Goal: Information Seeking & Learning: Find specific fact

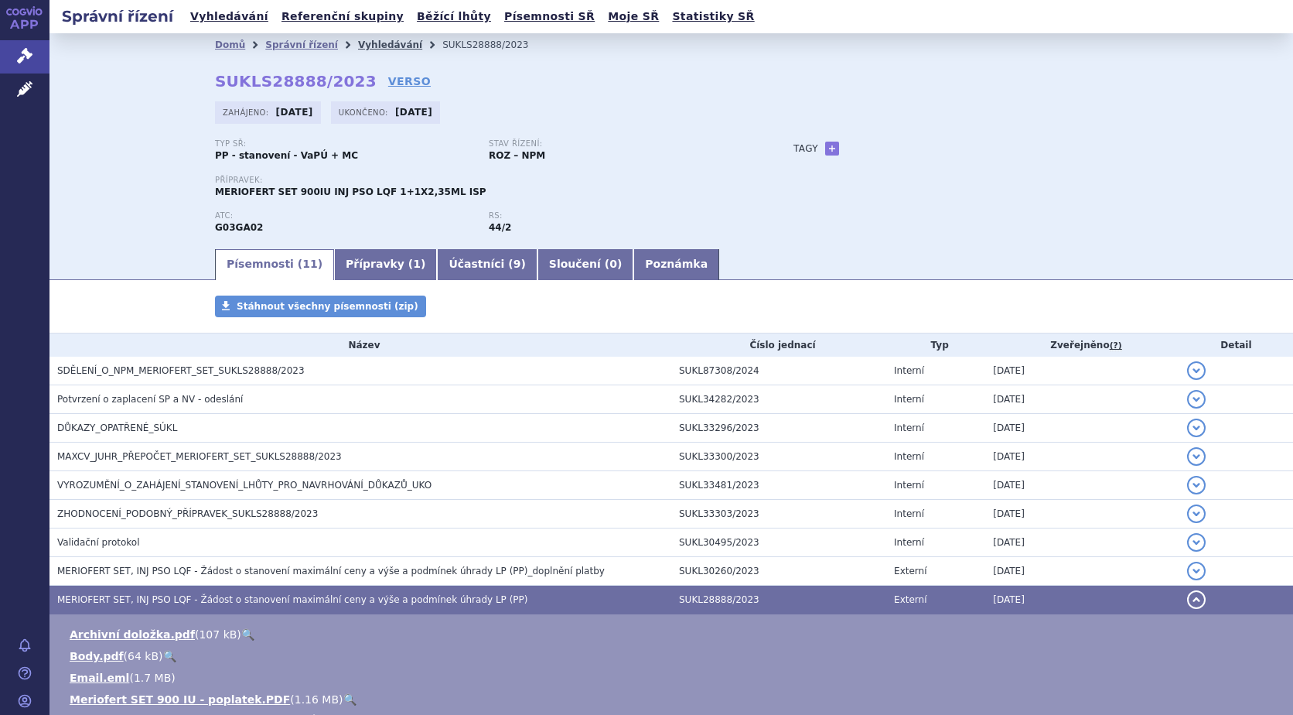
click at [366, 44] on link "Vyhledávání" at bounding box center [390, 44] width 64 height 11
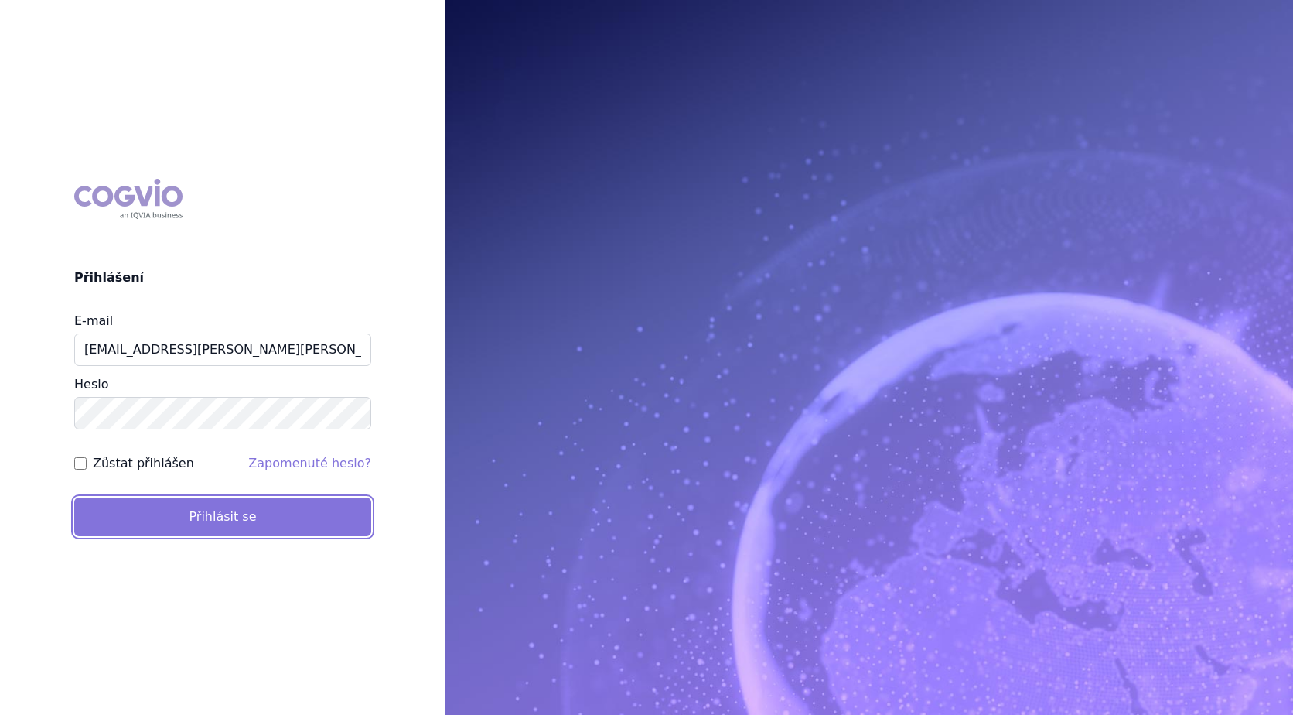
click at [221, 510] on button "Přihlásit se" at bounding box center [222, 516] width 297 height 39
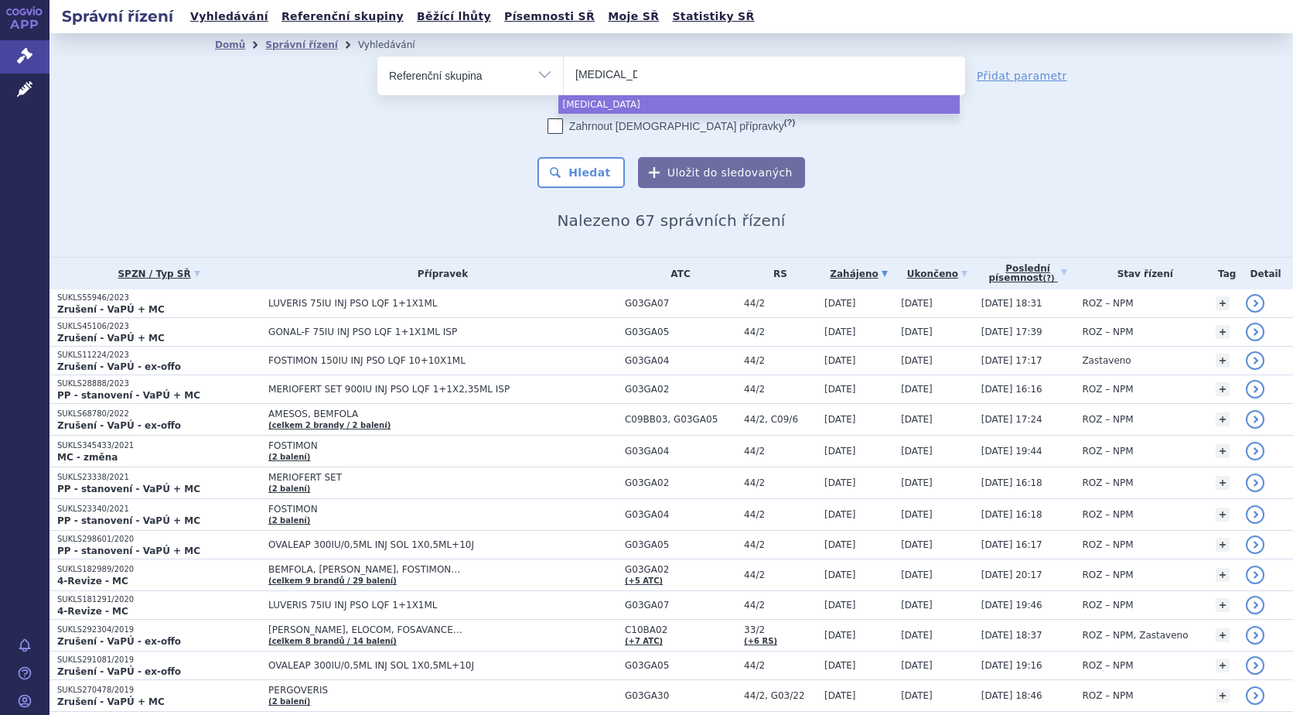
type input "kisqali"
select select "kisqali"
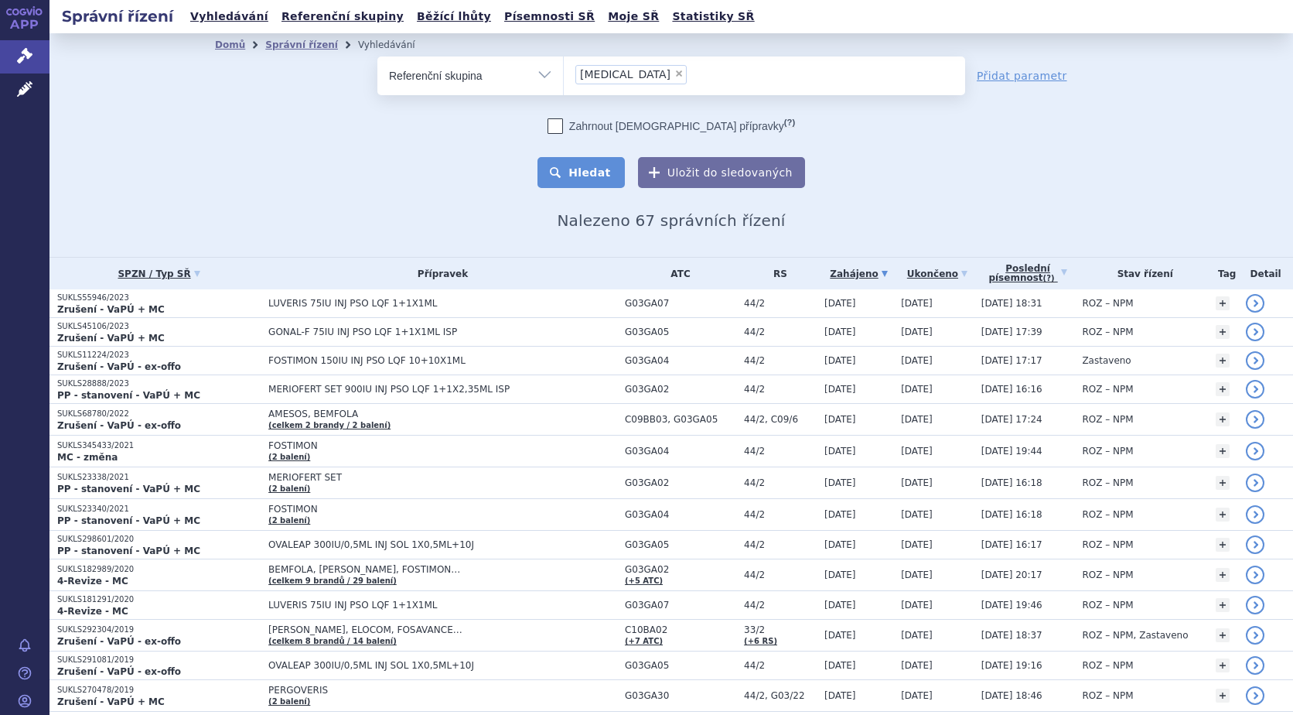
click at [599, 163] on button "Hledat" at bounding box center [580, 172] width 87 height 31
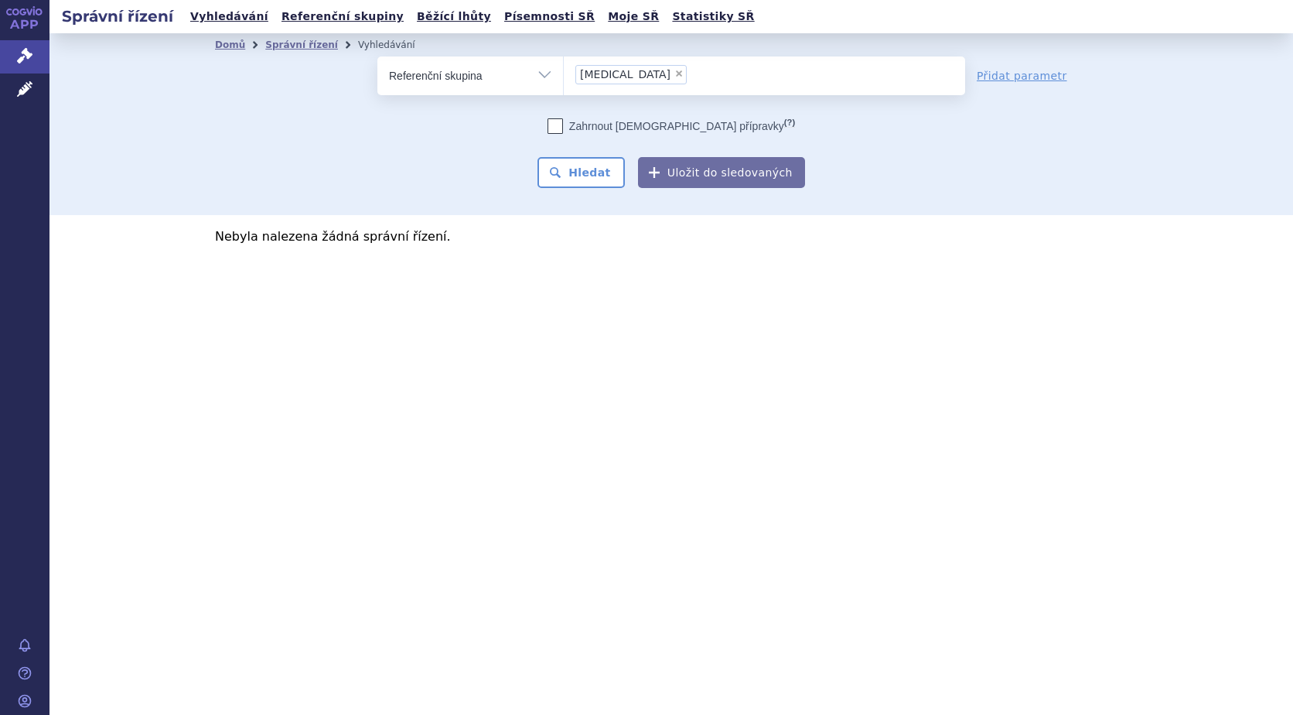
click at [548, 69] on select "Vše Spisová značka Typ SŘ Přípravek/SUKL kód Účastník/Držitel" at bounding box center [470, 73] width 186 height 35
select select "filter-product"
click at [377, 56] on select "Vše Spisová značka Typ SŘ Přípravek/SUKL kód Účastník/Držitel" at bounding box center [470, 73] width 186 height 35
click at [638, 62] on ul at bounding box center [764, 72] width 401 height 32
click at [564, 62] on select at bounding box center [563, 75] width 1 height 39
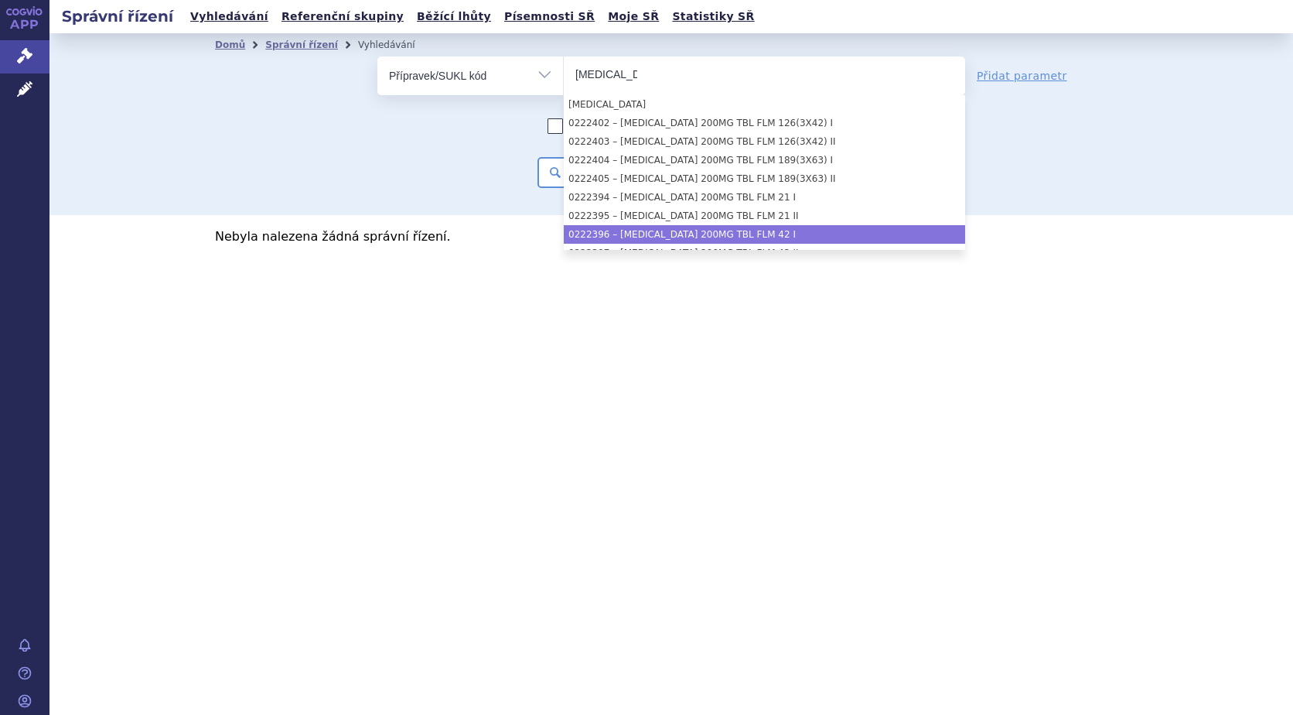
type input "kisqali"
select select "e6d1ffaf-3912-49cb-bd42-1355548a8688"
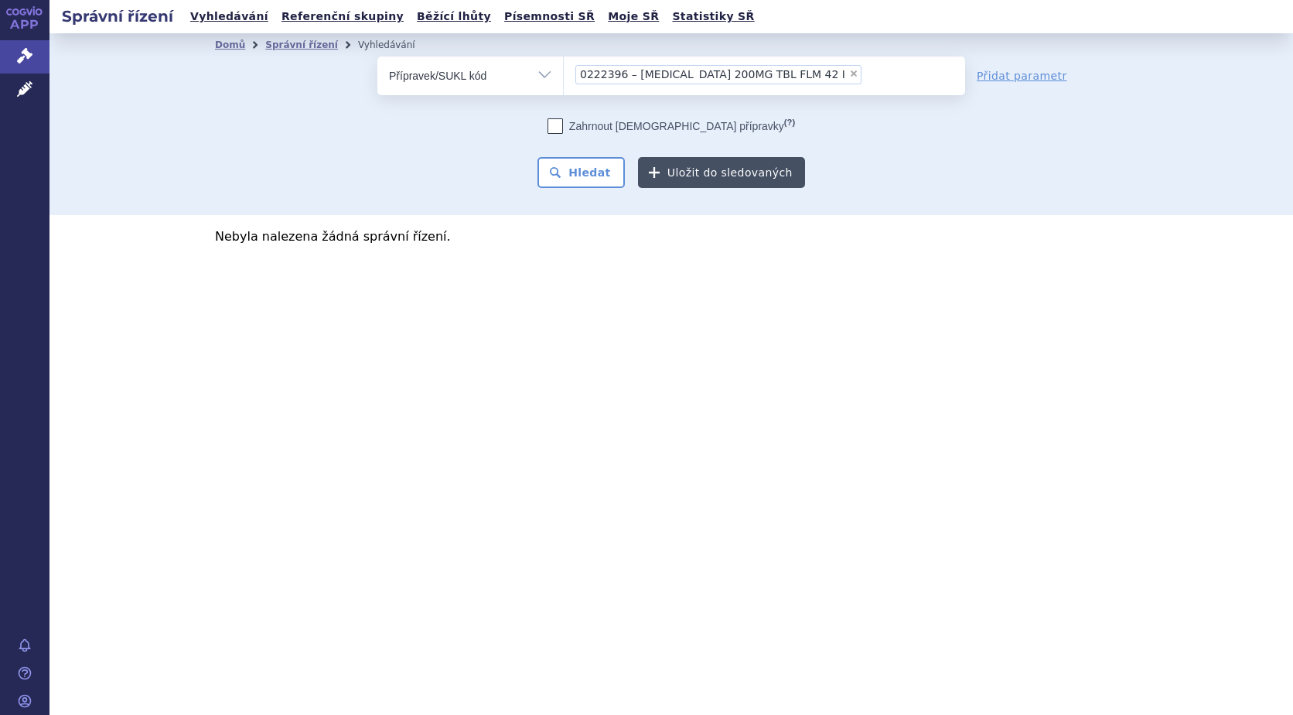
click at [762, 163] on button "Uložit do sledovaných" at bounding box center [721, 172] width 167 height 31
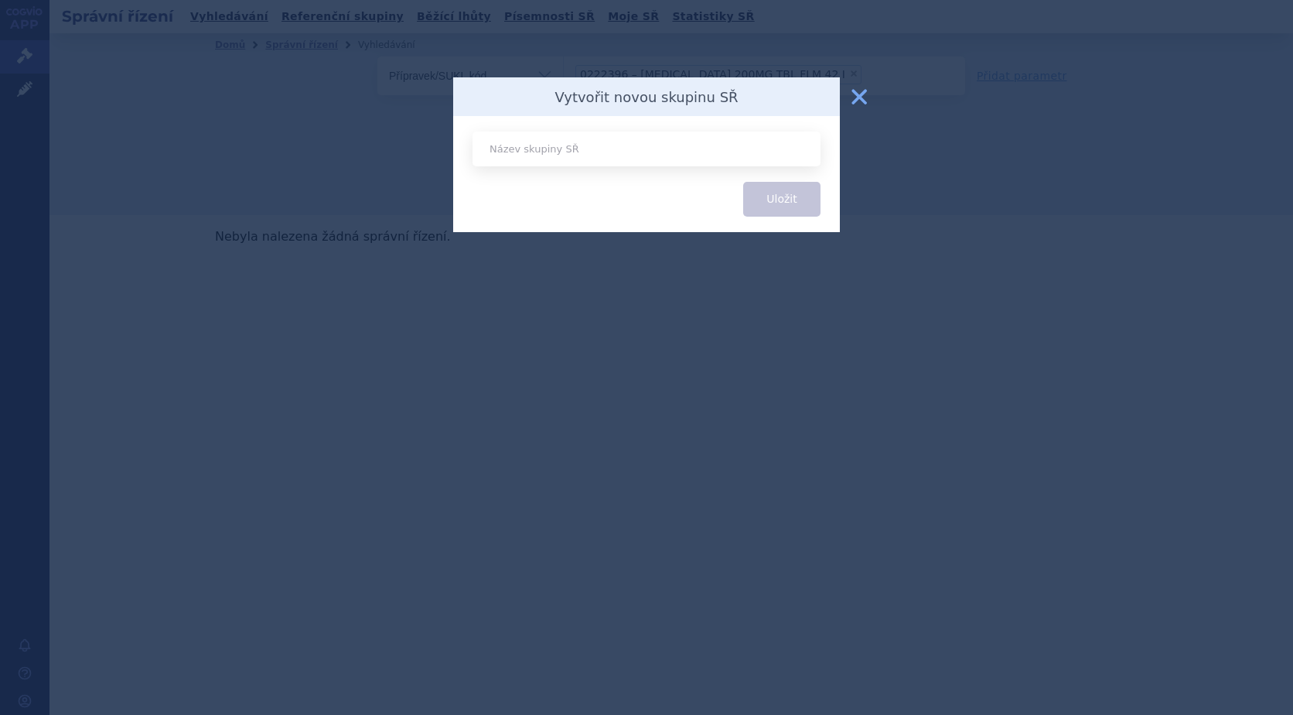
click at [857, 90] on button "zavřít" at bounding box center [859, 96] width 31 height 31
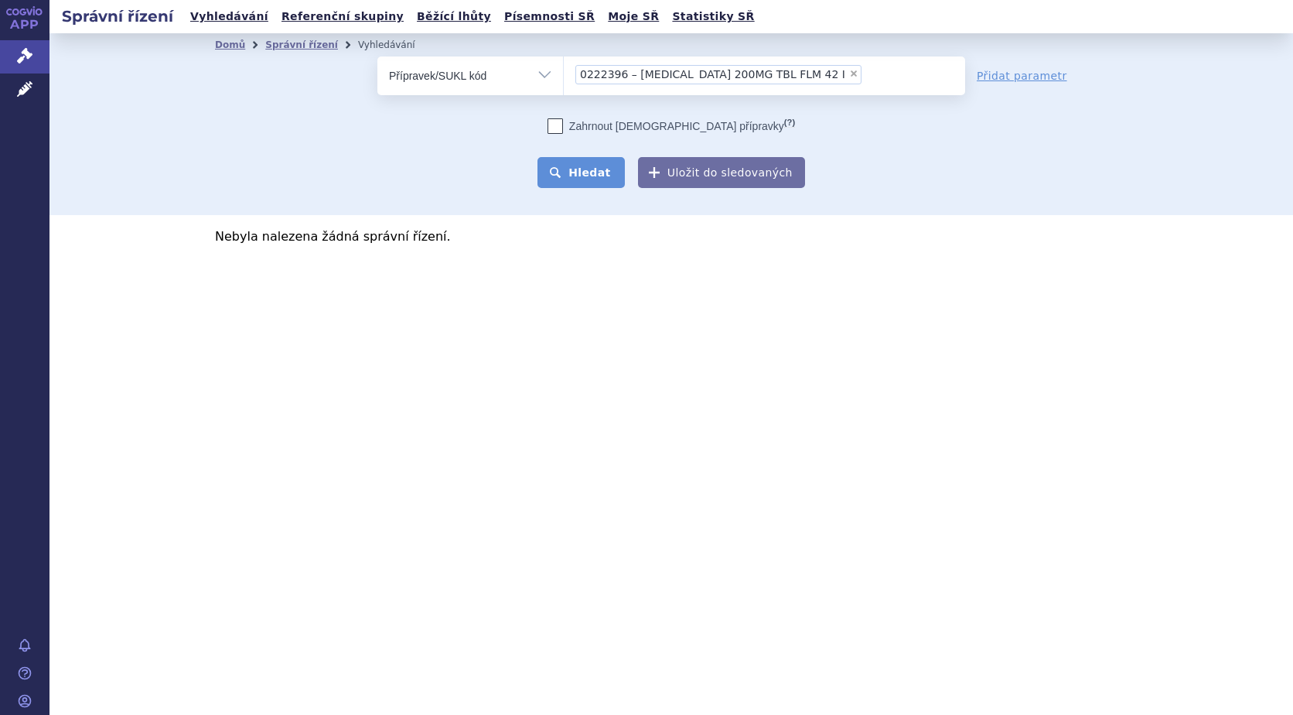
click at [593, 170] on button "Hledat" at bounding box center [580, 172] width 87 height 31
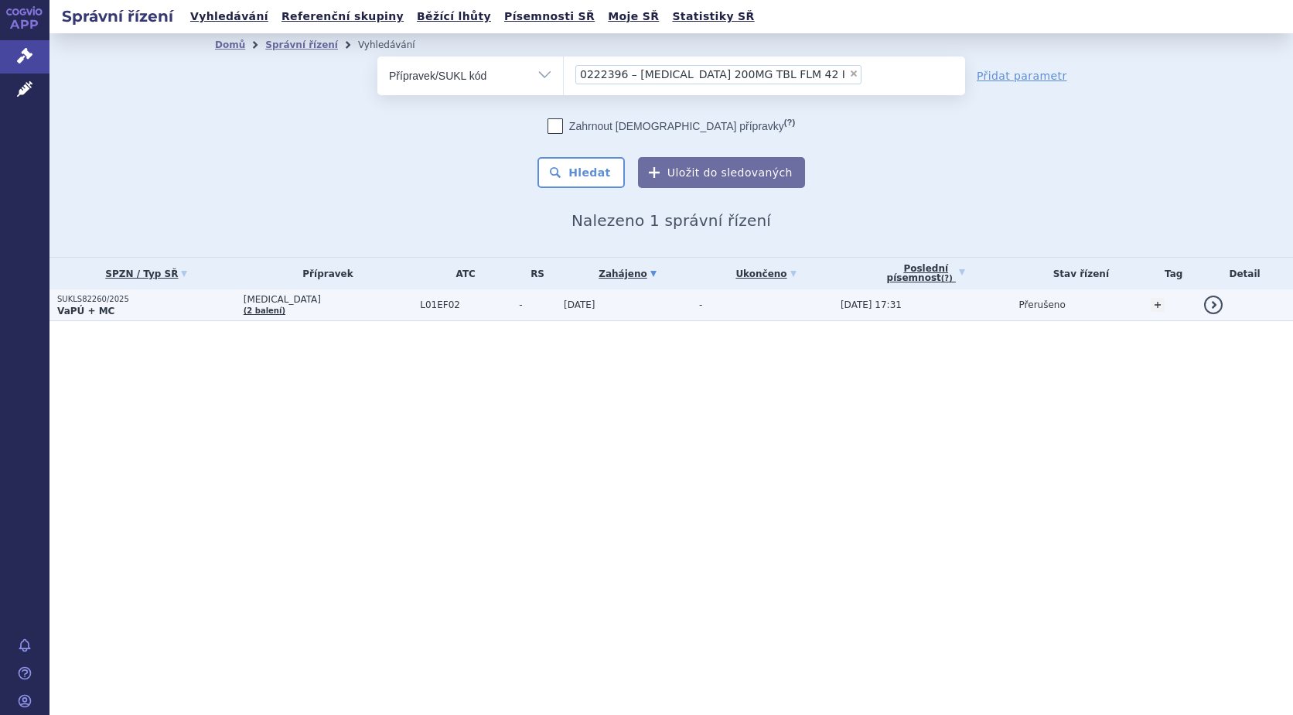
click at [92, 299] on p "SUKLS82260/2025" at bounding box center [146, 299] width 179 height 11
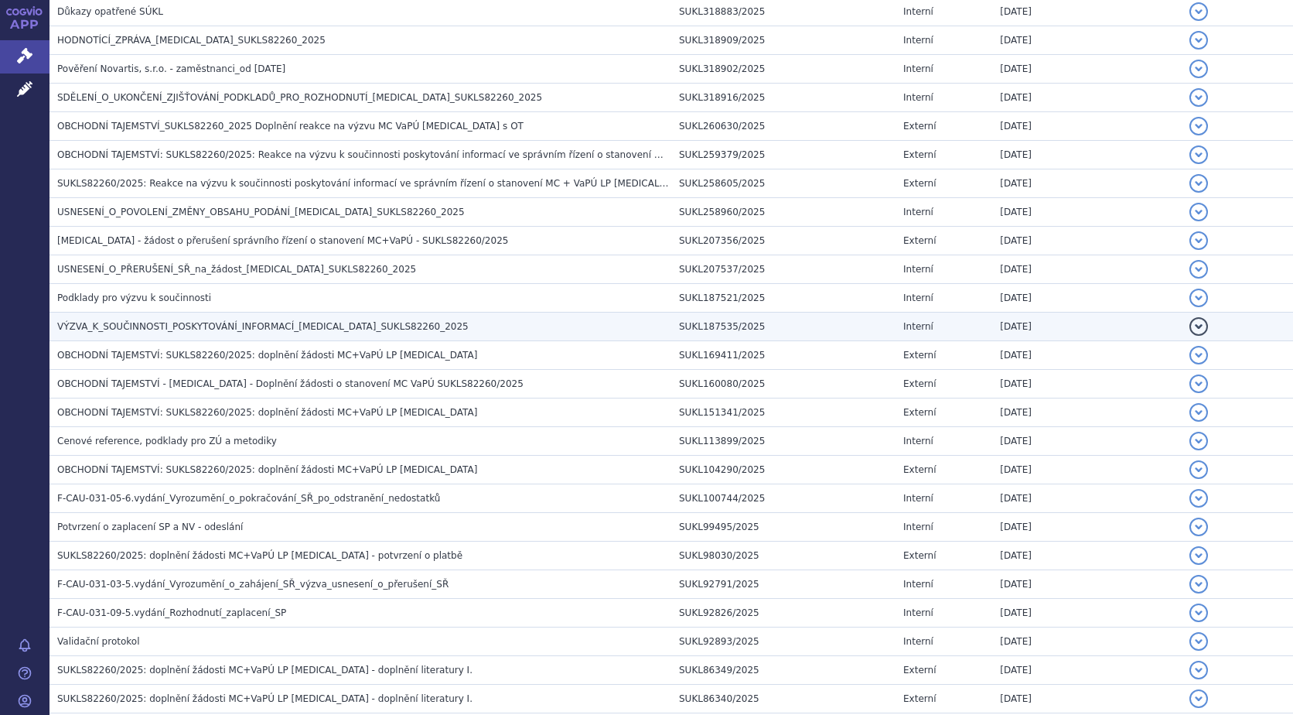
scroll to position [309, 0]
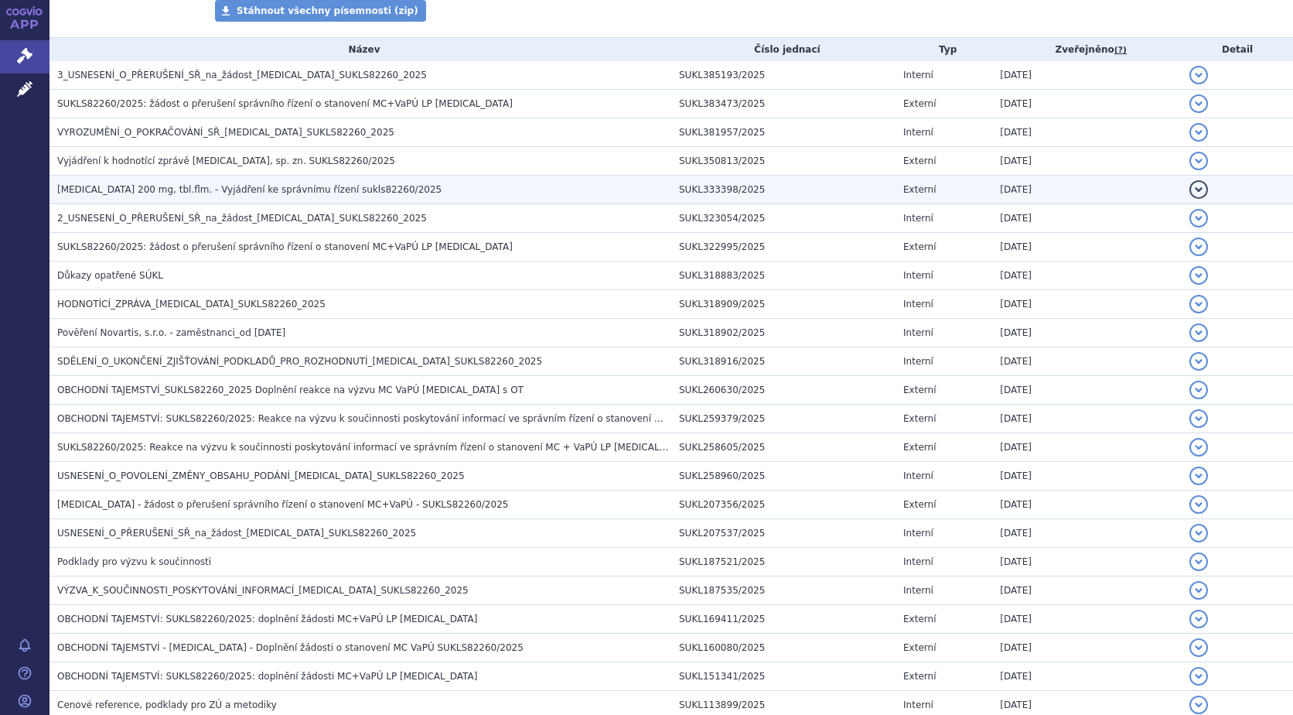
click at [360, 186] on h3 "[MEDICAL_DATA] 200 mg, tbl.flm. - Vyjádření ke správnímu řízení sukls82260/2025" at bounding box center [364, 189] width 614 height 15
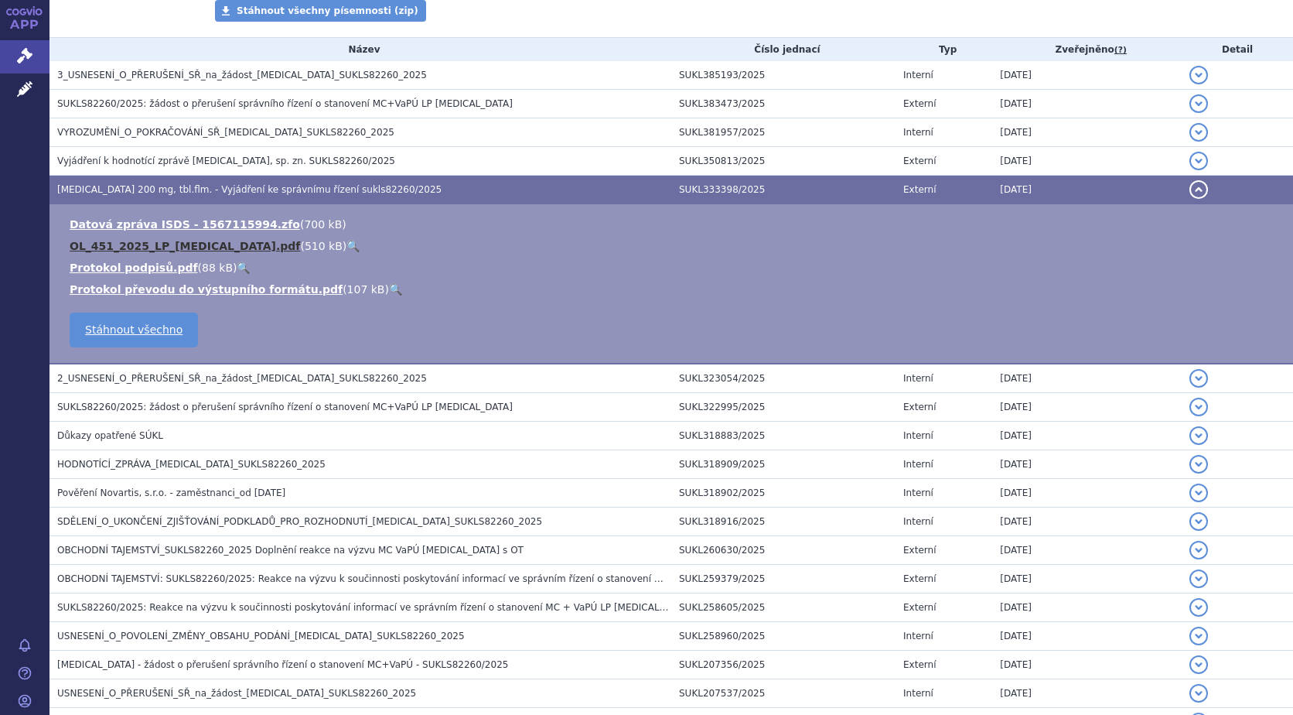
click at [155, 247] on link "OL_451_2025_LP_[MEDICAL_DATA].pdf" at bounding box center [185, 246] width 230 height 12
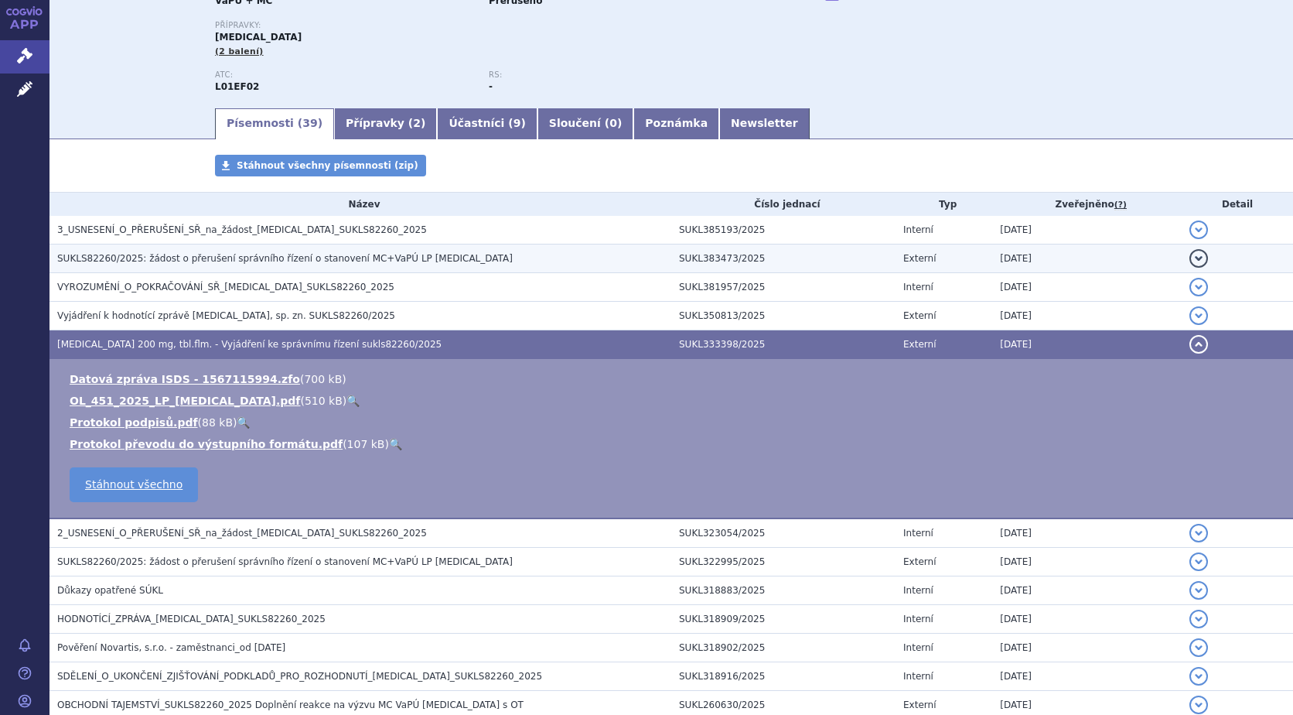
click at [295, 261] on span "SUKLS82260/2025: žádost o přerušení správního řízení o stanovení MC+VaPÚ LP [ME…" at bounding box center [285, 258] width 456 height 11
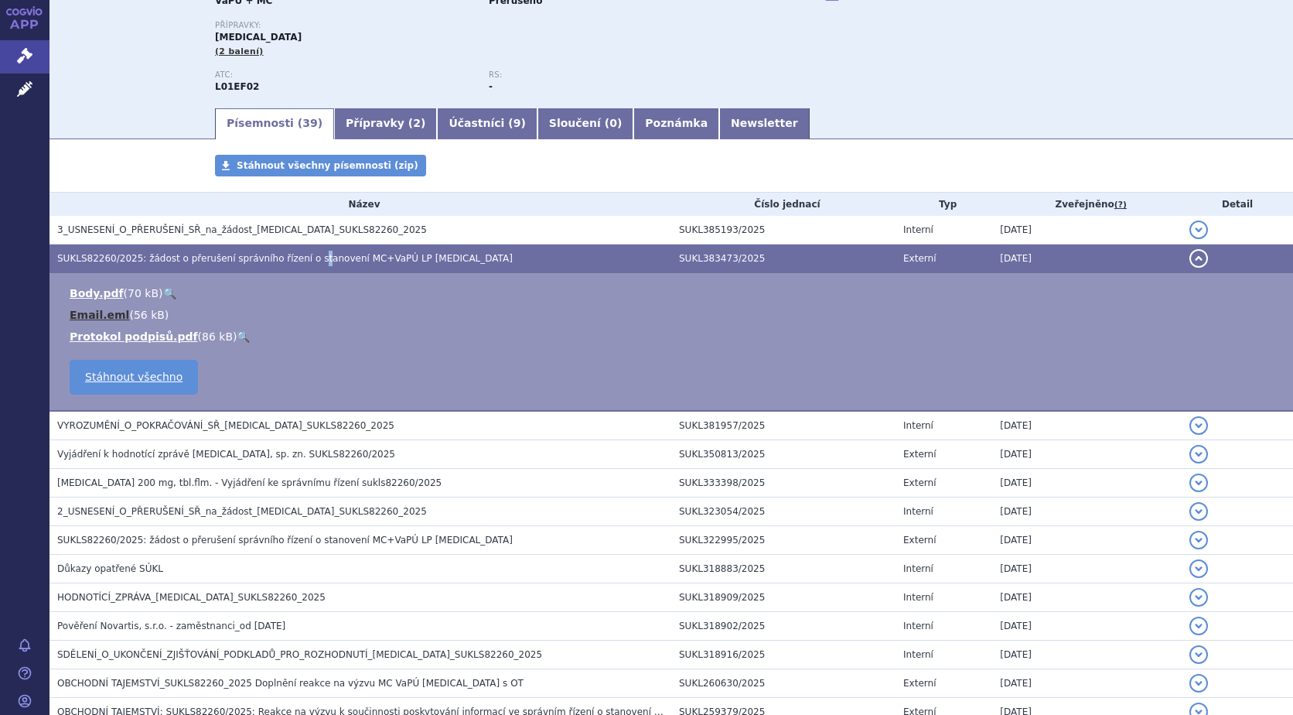
click at [94, 309] on link "Email.eml" at bounding box center [100, 315] width 60 height 12
click at [138, 338] on link "Protokol podpisů.pdf" at bounding box center [134, 336] width 128 height 12
click at [99, 287] on link "Body.pdf" at bounding box center [97, 293] width 54 height 12
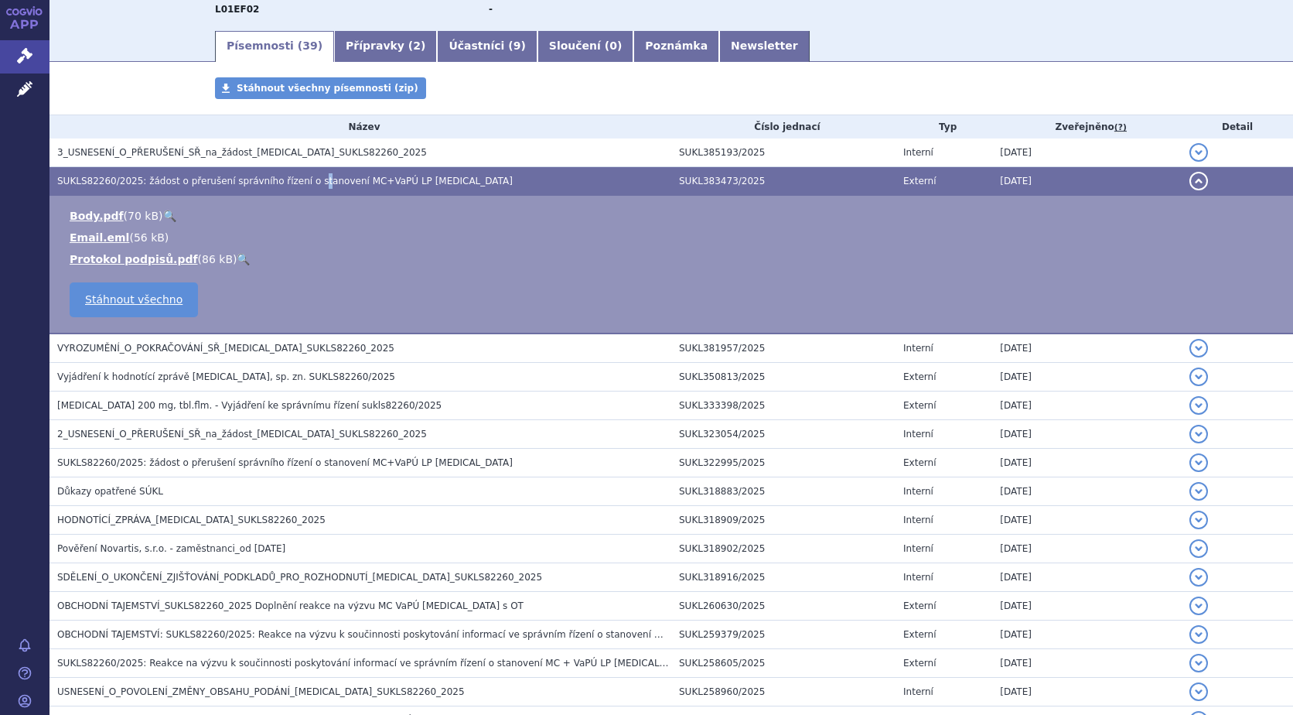
scroll to position [309, 0]
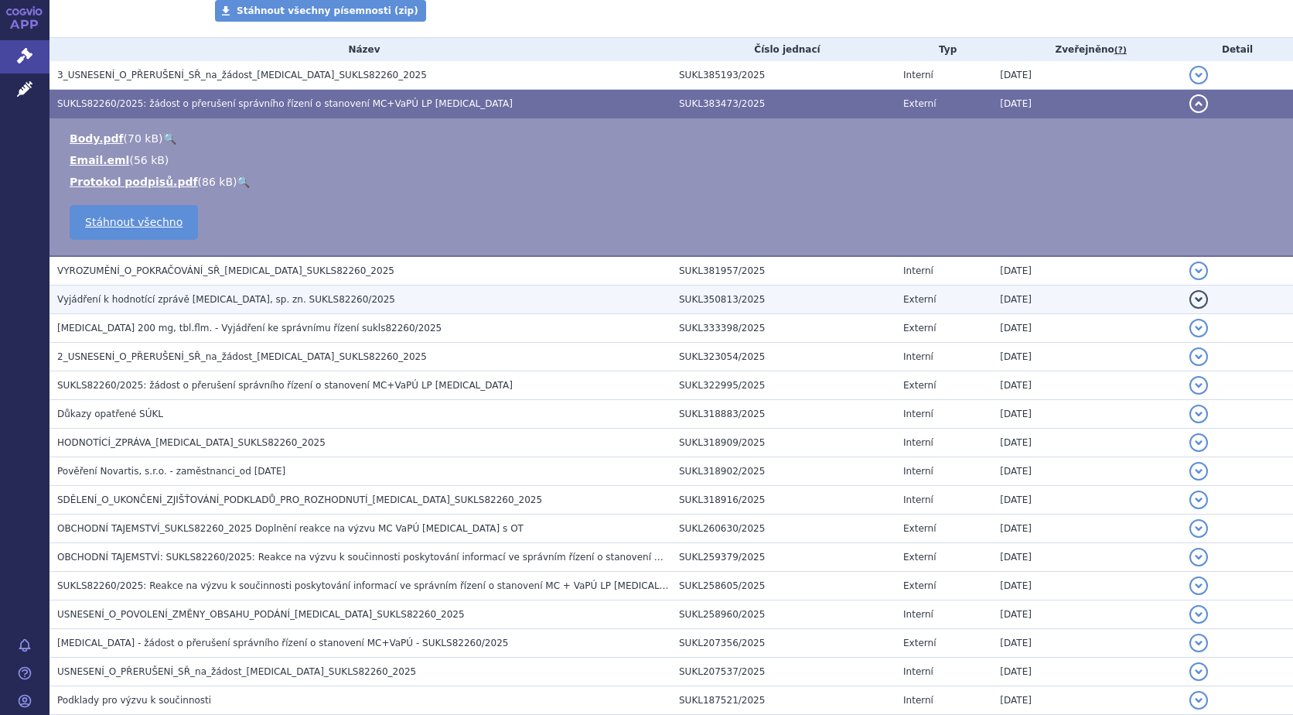
click at [252, 302] on span "Vyjádření k hodnotící zprávě [MEDICAL_DATA], sp. zn. SUKLS82260/2025" at bounding box center [226, 299] width 338 height 11
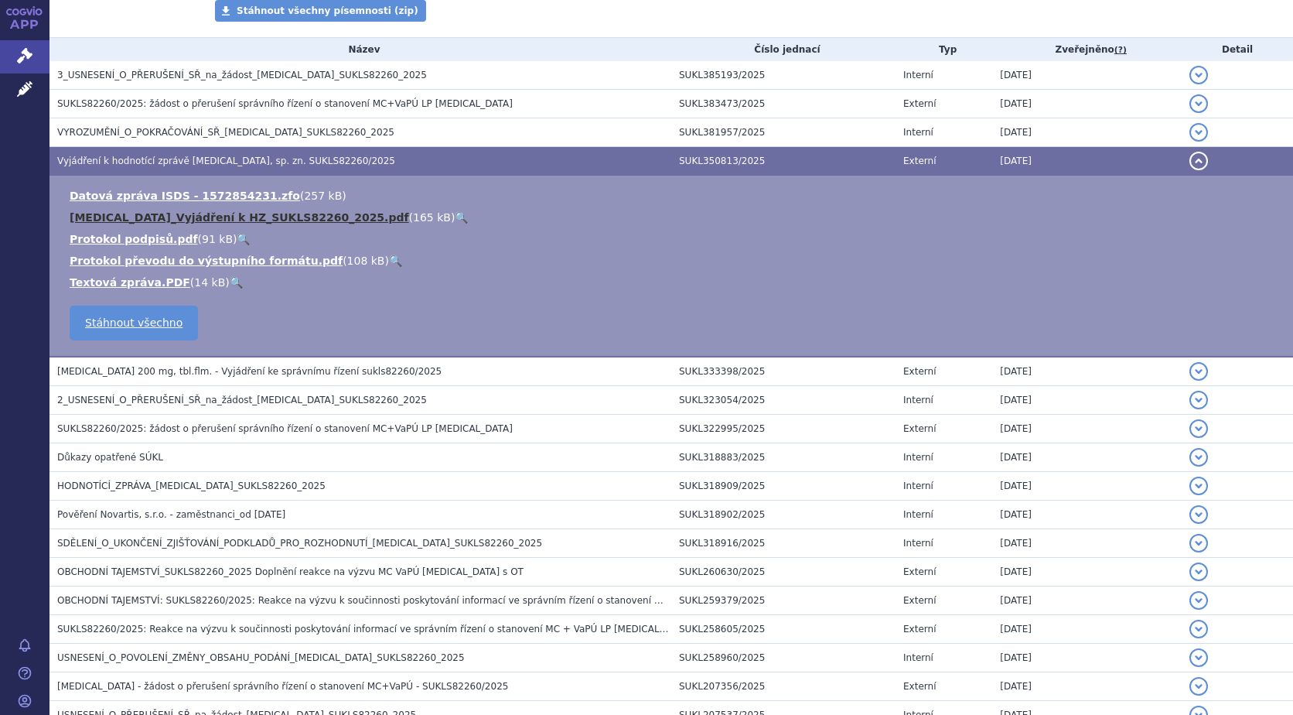
click at [252, 215] on link "[MEDICAL_DATA]_Vyjádření k HZ_SUKLS82260_2025.pdf" at bounding box center [240, 217] width 340 height 12
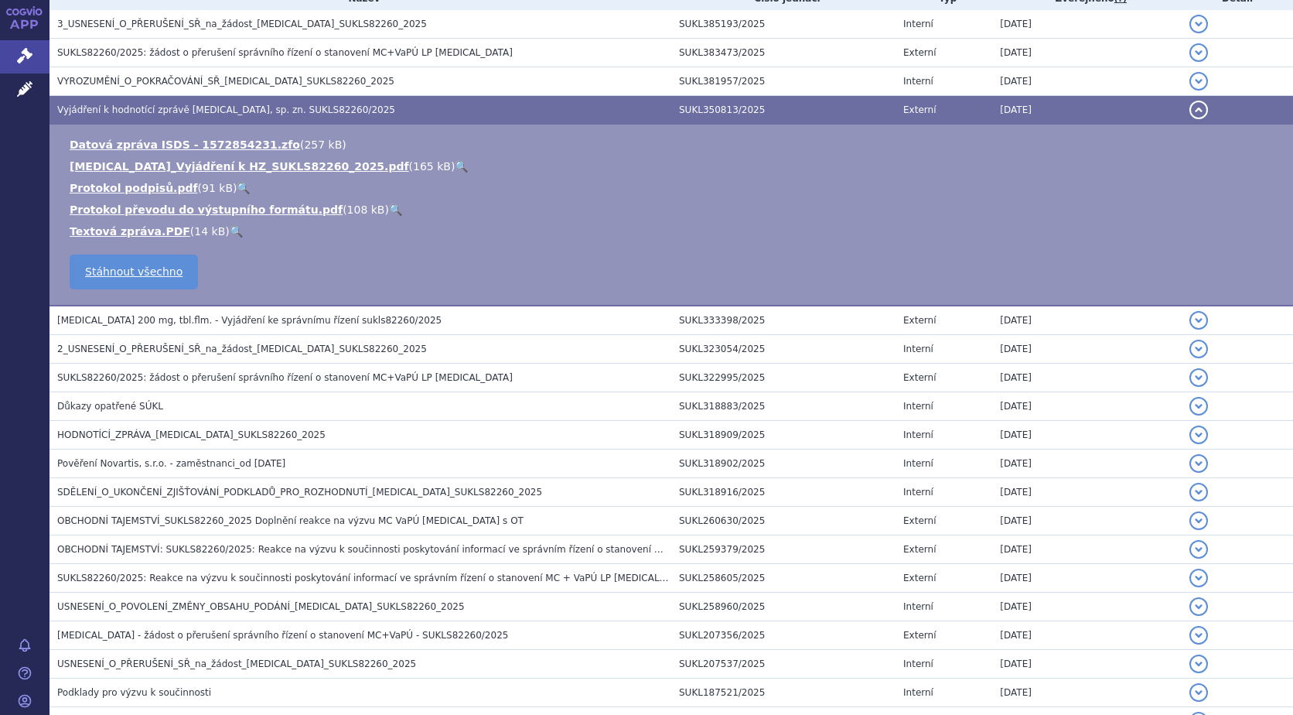
scroll to position [387, 0]
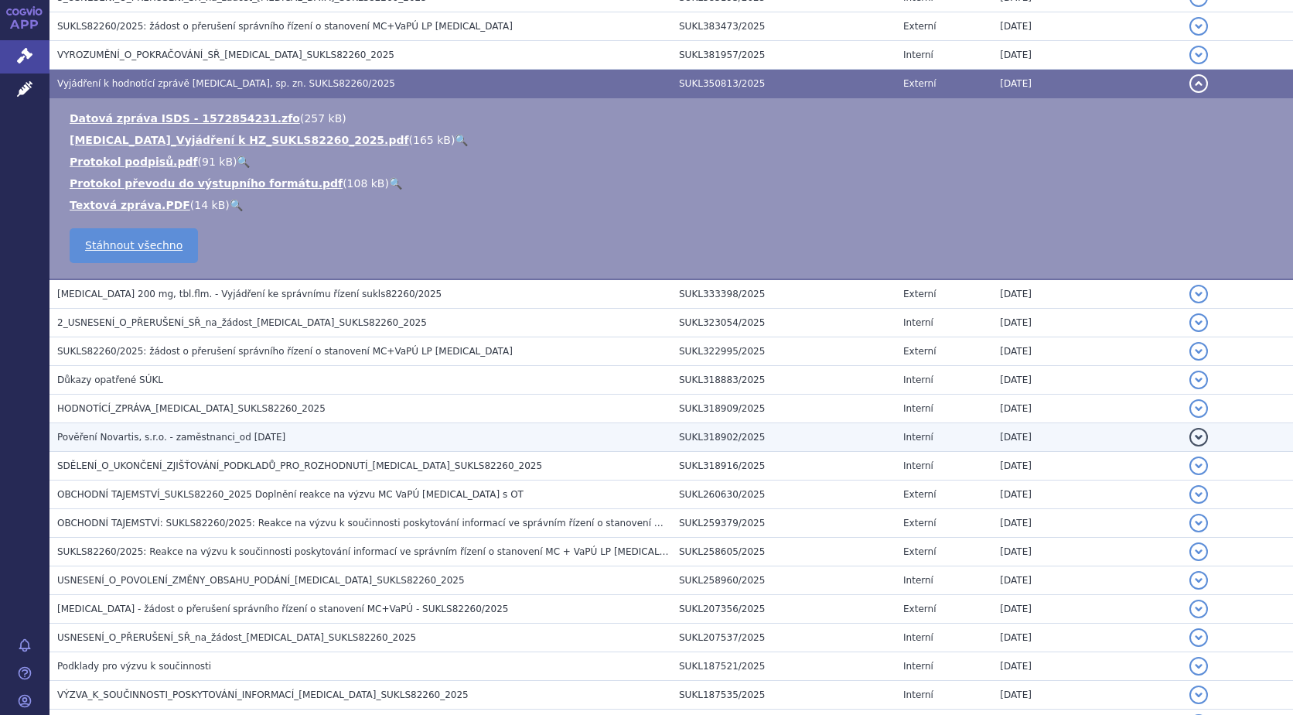
click at [234, 441] on span "Pověření Novartis, s.r.o. - zaměstnanci_od [DATE]" at bounding box center [171, 437] width 228 height 11
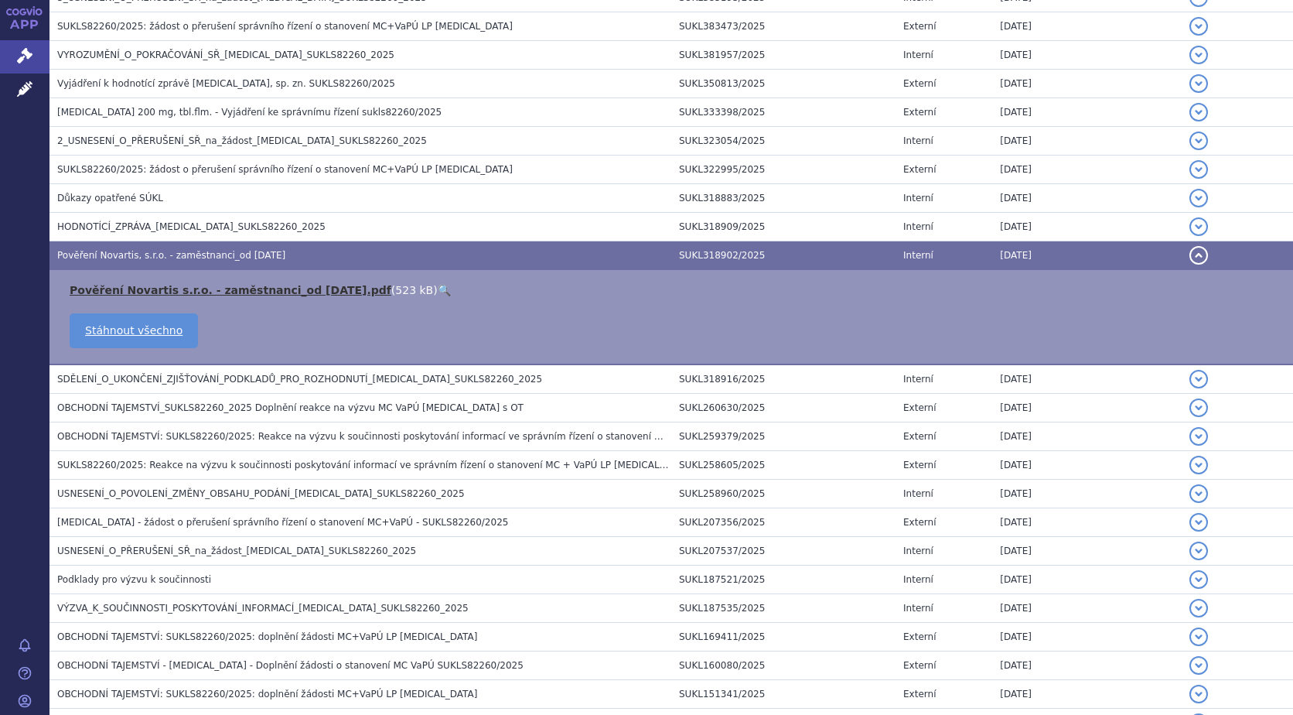
click at [290, 293] on link "Pověření Novartis s.r.o. - zaměstnanci_od [DATE].pdf" at bounding box center [231, 290] width 322 height 12
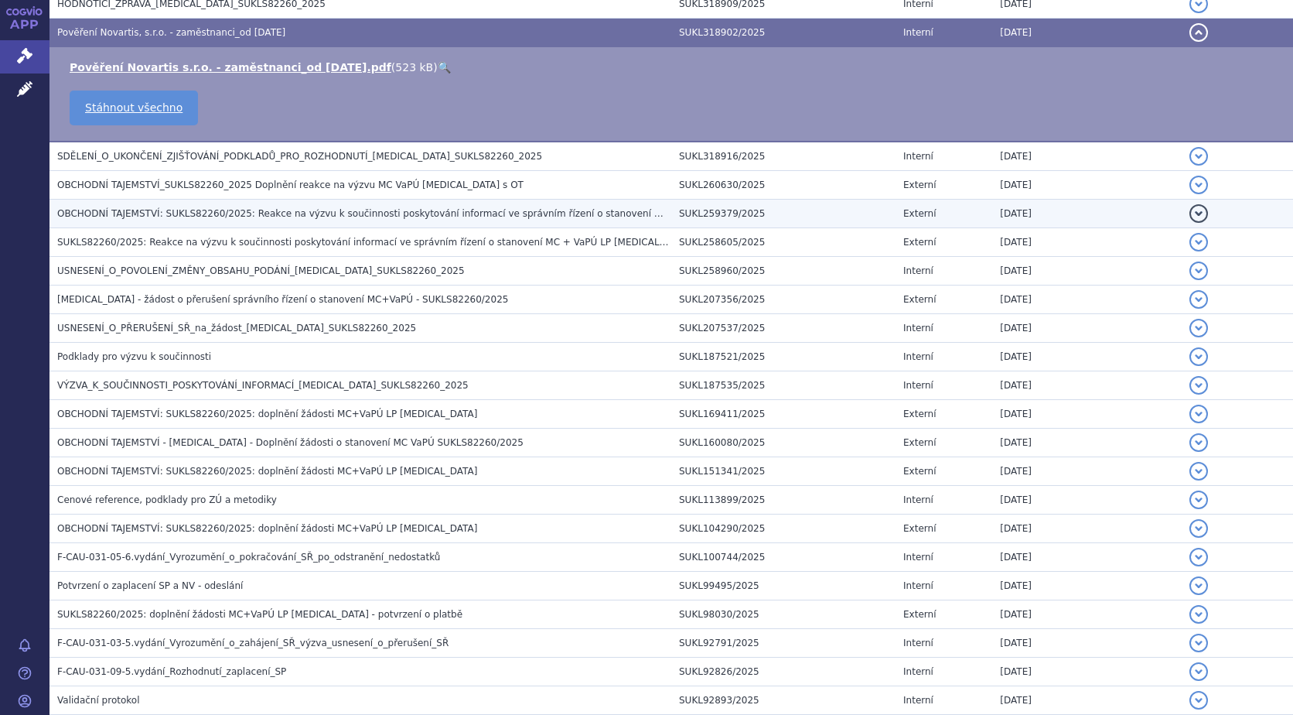
scroll to position [619, 0]
